Goal: Find contact information: Find contact information

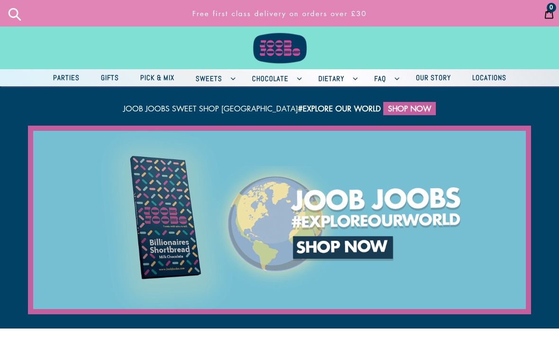
click at [431, 77] on span "Our Story" at bounding box center [433, 78] width 45 height 12
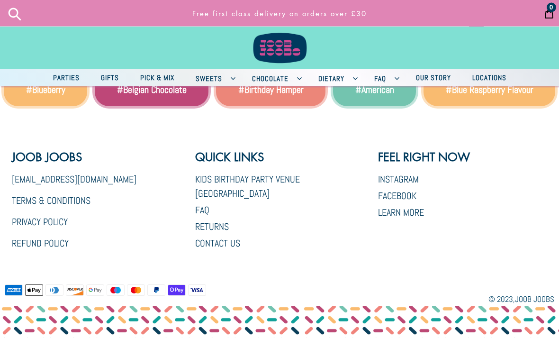
scroll to position [388, 0]
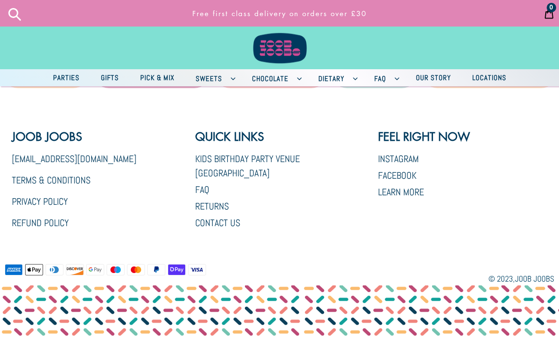
click at [232, 220] on link "Contact Us" at bounding box center [217, 223] width 45 height 12
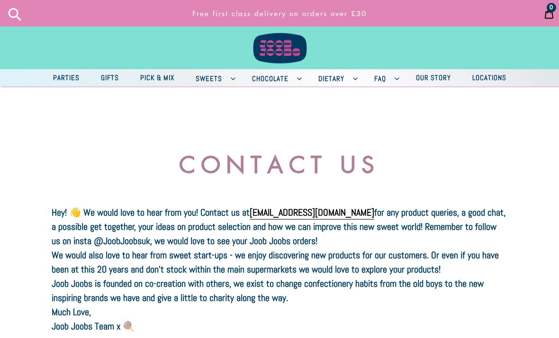
click at [481, 76] on span "Locations" at bounding box center [490, 78] width 44 height 12
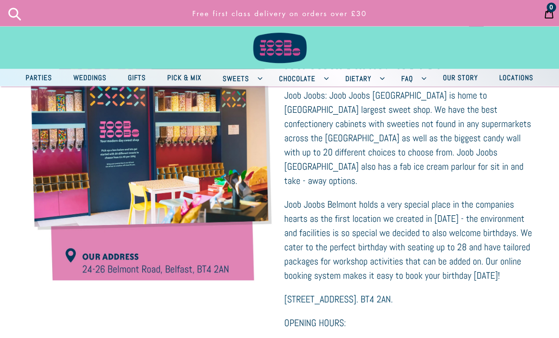
scroll to position [182, 0]
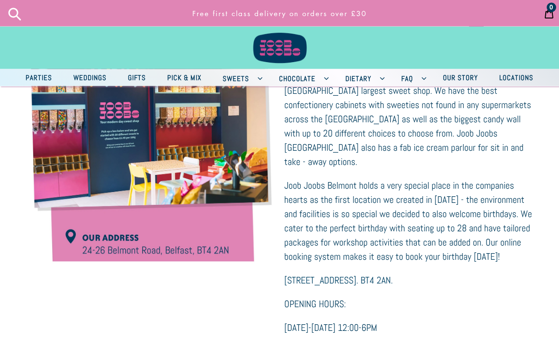
click at [106, 261] on img at bounding box center [150, 178] width 249 height 299
click at [103, 262] on img at bounding box center [150, 178] width 249 height 299
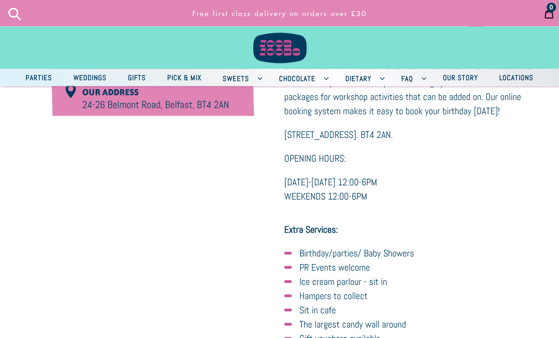
click at [385, 128] on link "[STREET_ADDRESS]. BT4 2AN." at bounding box center [338, 135] width 109 height 14
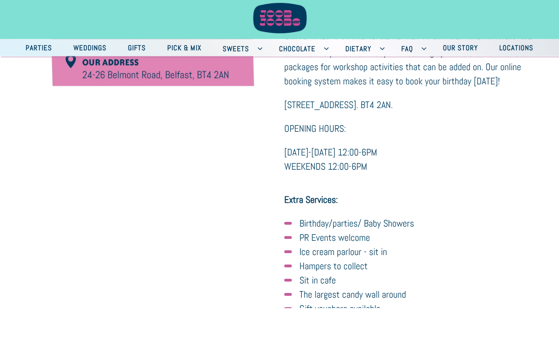
scroll to position [359, 0]
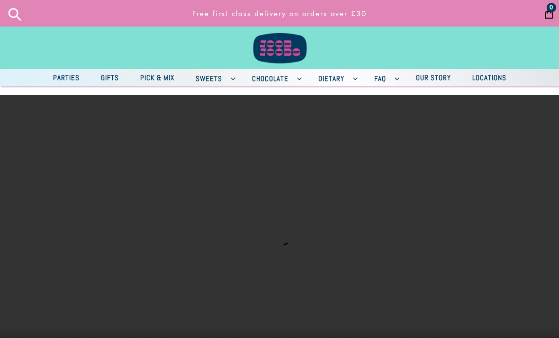
scroll to position [383, 0]
